Goal: Check status: Check status

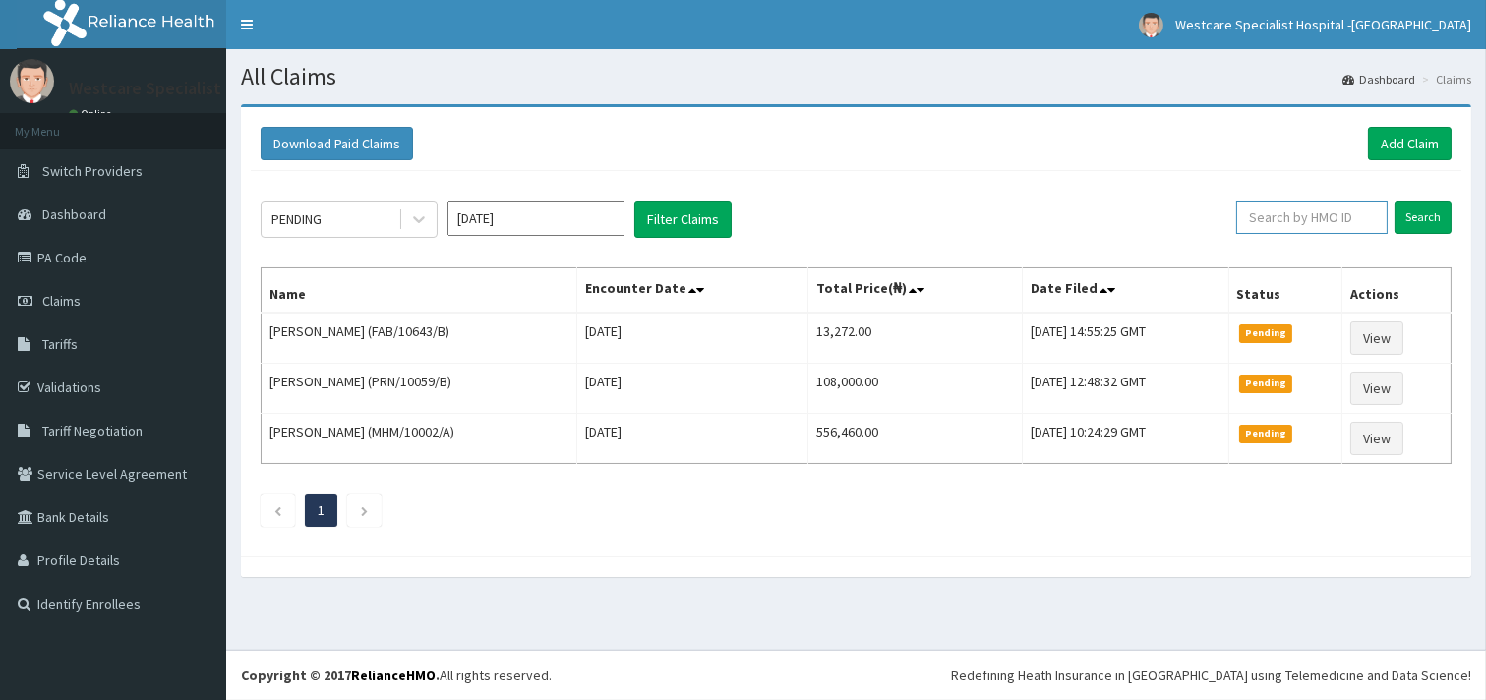
click at [1266, 224] on input "text" at bounding box center [1311, 217] width 151 height 33
paste input "DAL/10030/A"
click at [1414, 217] on input "Search" at bounding box center [1423, 217] width 57 height 33
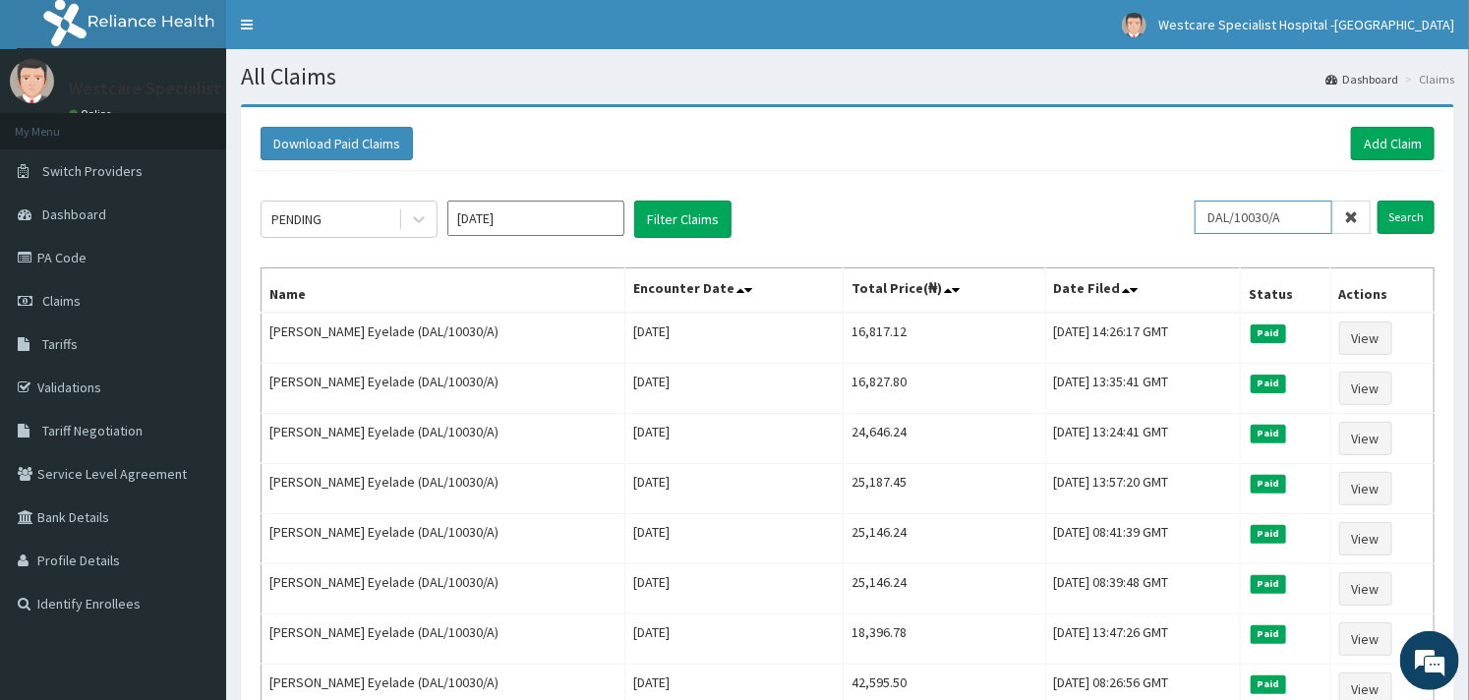
click at [1223, 211] on input "DAL/10030/A" at bounding box center [1264, 217] width 138 height 33
paste input "IBZ/10013"
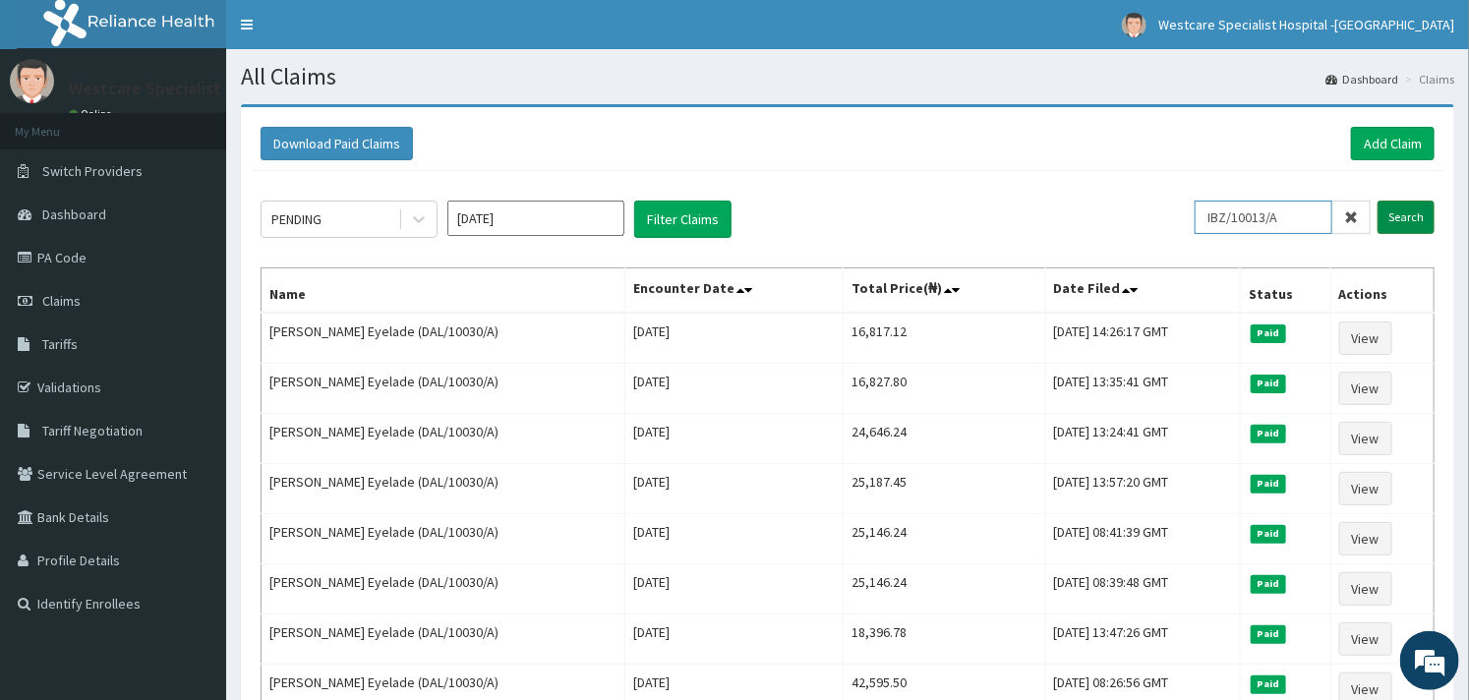
type input "IBZ/10013/A"
click at [1391, 216] on input "Search" at bounding box center [1406, 217] width 57 height 33
